Goal: Information Seeking & Learning: Learn about a topic

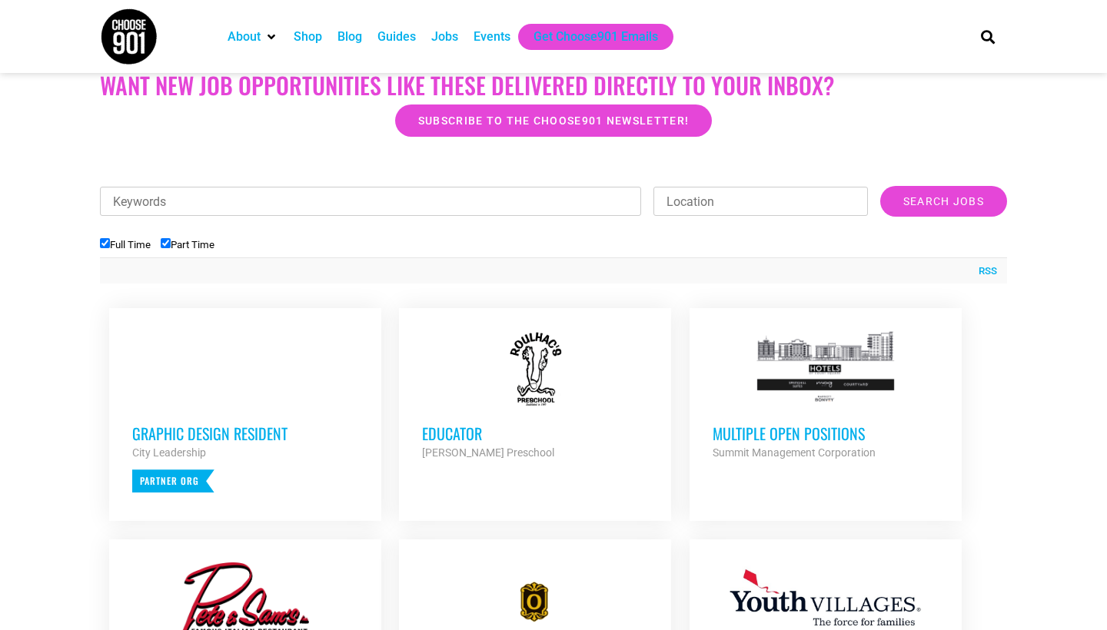
scroll to position [401, 0]
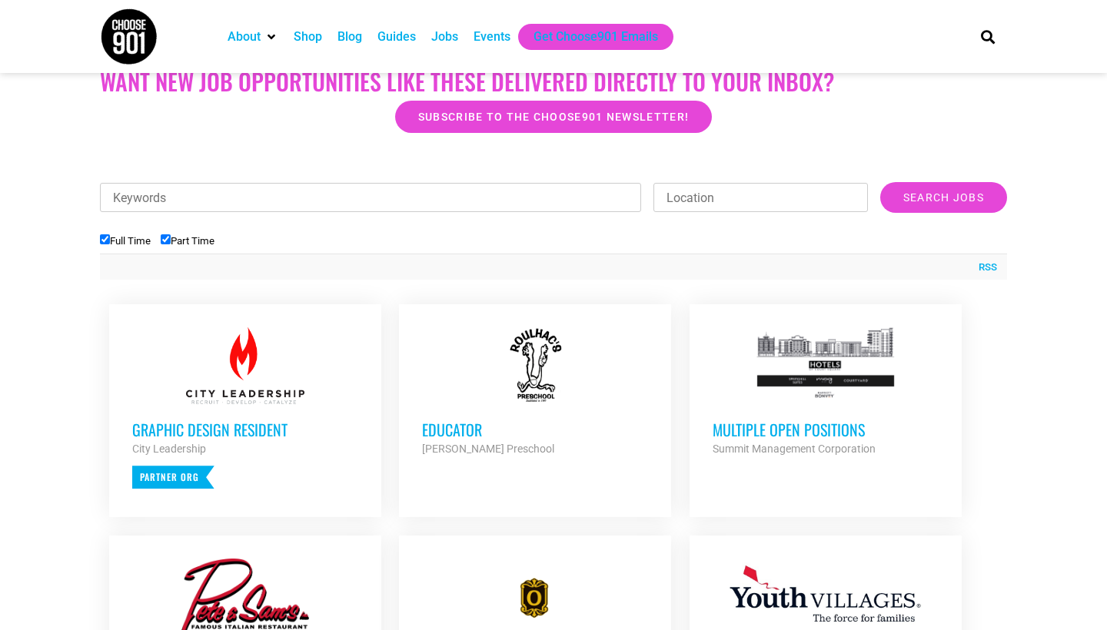
click at [776, 377] on div at bounding box center [826, 366] width 226 height 77
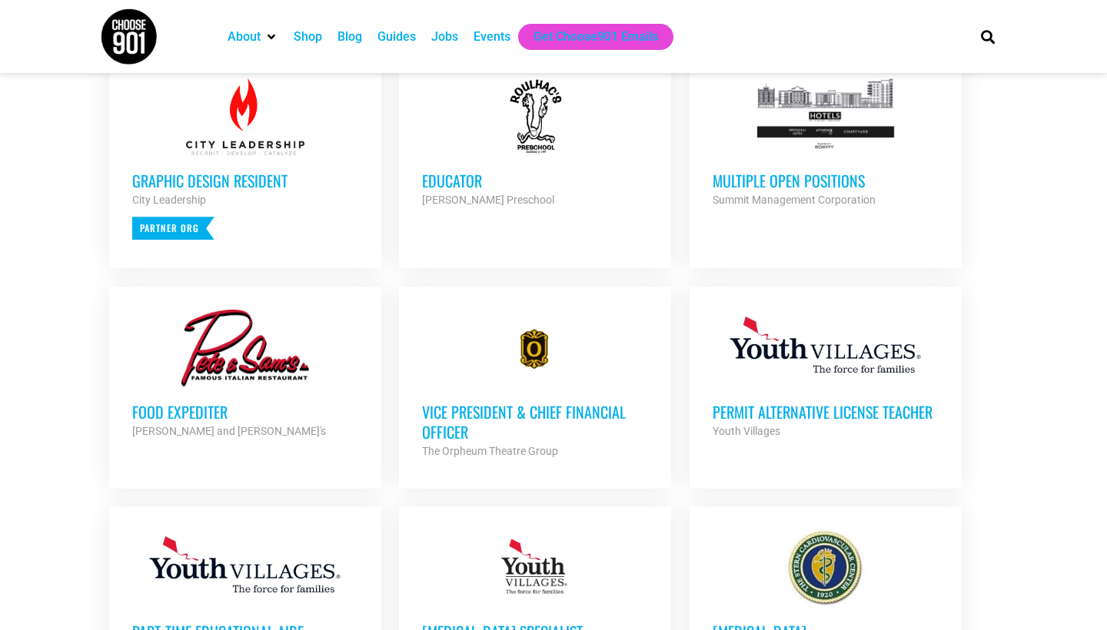
scroll to position [651, 0]
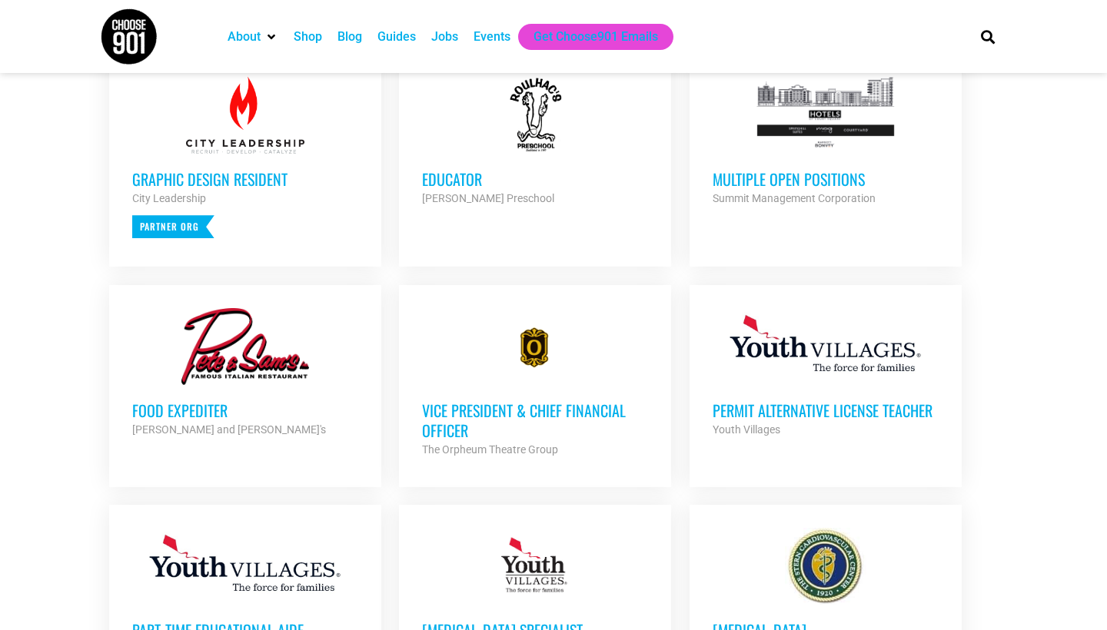
click at [181, 411] on h3 "Food Expediter" at bounding box center [245, 411] width 226 height 20
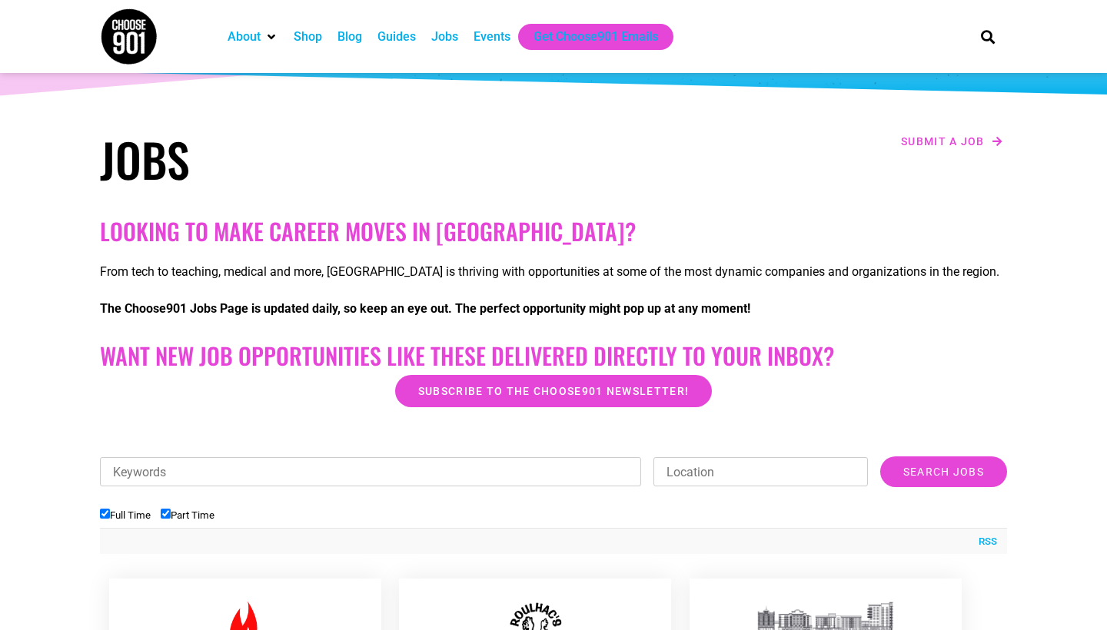
scroll to position [99, 0]
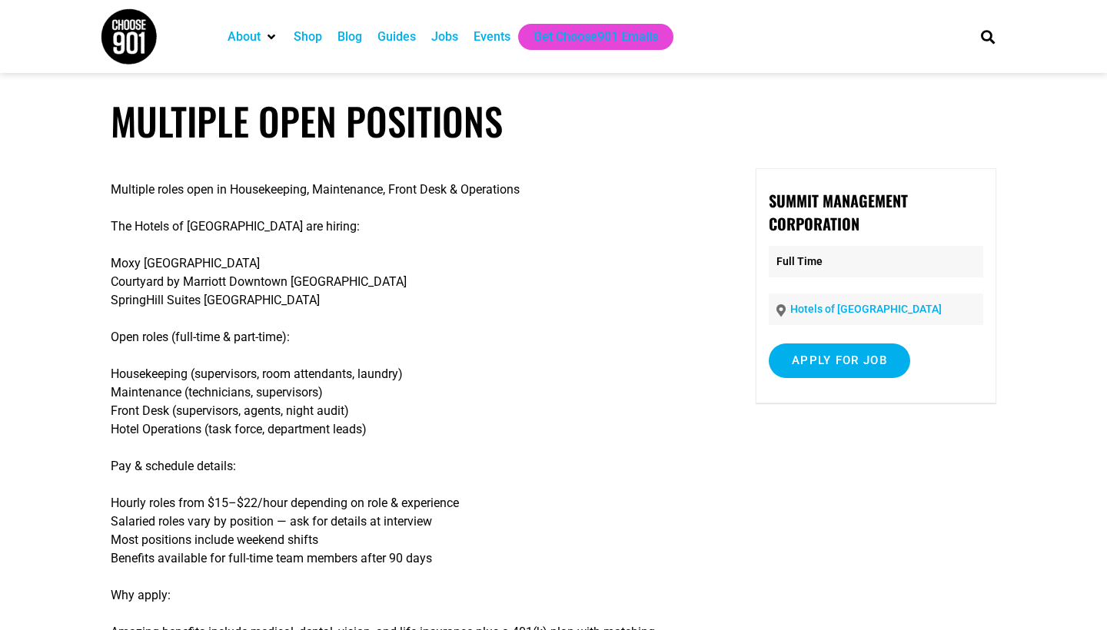
click at [735, 433] on div "Multiple roles open in Housekeeping, Maintenance, Front Desk & Operations The H…" at bounding box center [554, 502] width 886 height 668
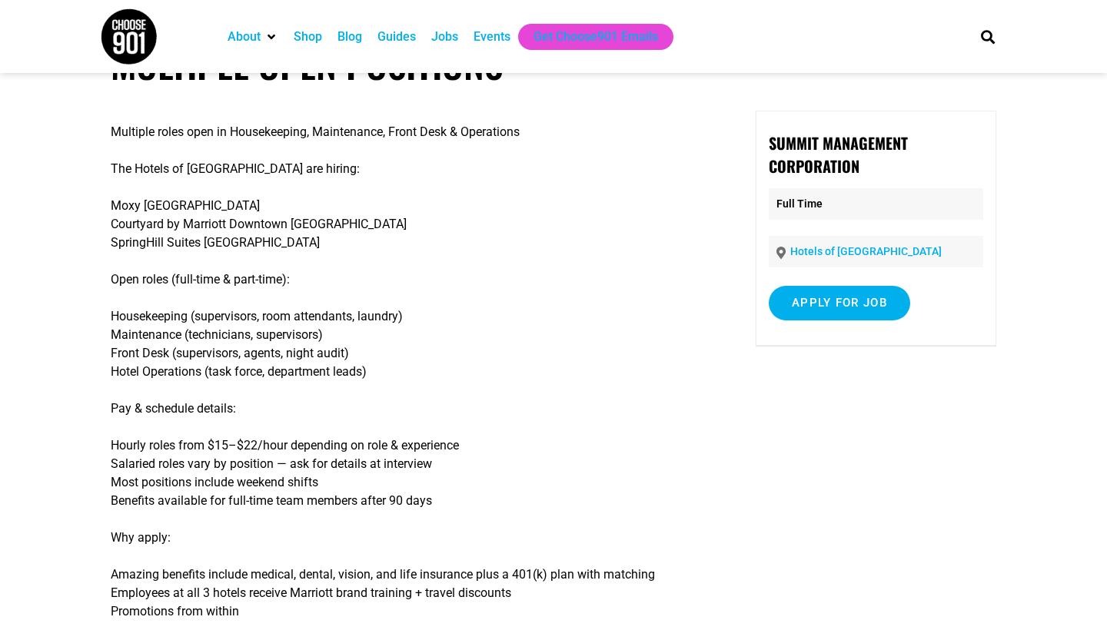
scroll to position [67, 0]
